Goal: Connect with others

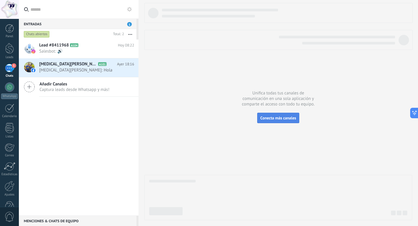
click at [284, 118] on span "Conecta más canales" at bounding box center [278, 117] width 36 height 5
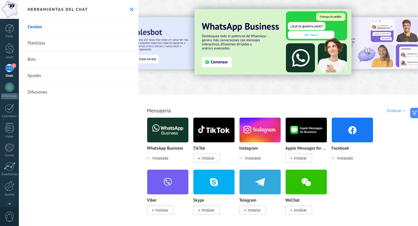
click at [174, 133] on img at bounding box center [167, 130] width 41 height 28
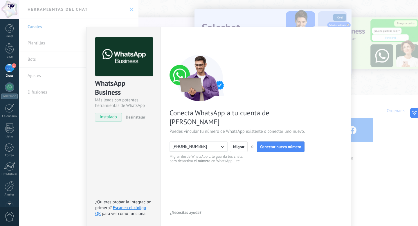
click at [221, 144] on icon "button" at bounding box center [222, 147] width 6 height 6
click at [221, 142] on li "[PHONE_NUMBER]" at bounding box center [196, 147] width 61 height 10
click at [283, 181] on div "< Volver 1 Conectar Facebook 2 Finalizar configuración Conecta WhatsApp a tu cu…" at bounding box center [256, 126] width 172 height 179
click at [156, 17] on div "WhatsApp Business Más leads con potentes herramientas de WhatsApp instalado Des…" at bounding box center [218, 113] width 399 height 226
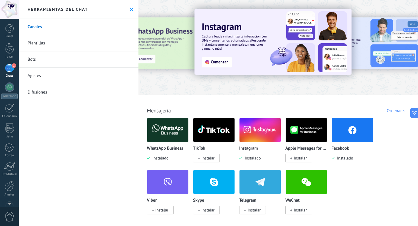
click at [181, 141] on img at bounding box center [167, 130] width 41 height 28
